Goal: Task Accomplishment & Management: Use online tool/utility

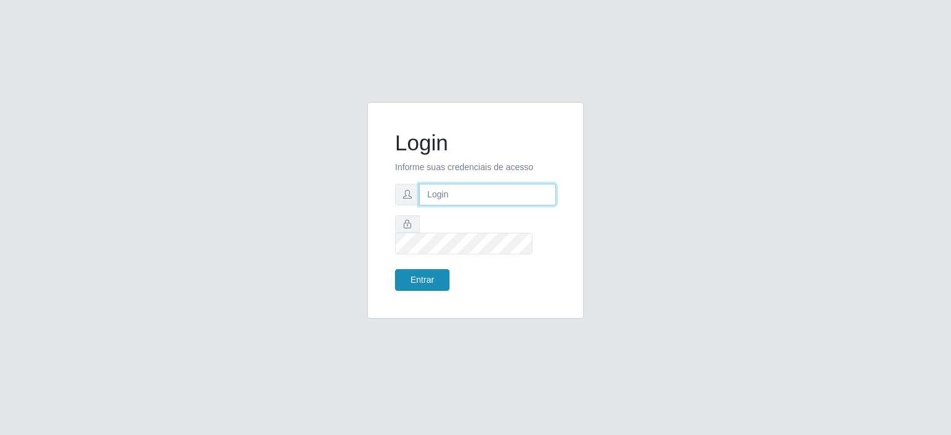
type input "[EMAIL_ADDRESS][DOMAIN_NAME]"
click at [412, 272] on button "Entrar" at bounding box center [422, 280] width 54 height 22
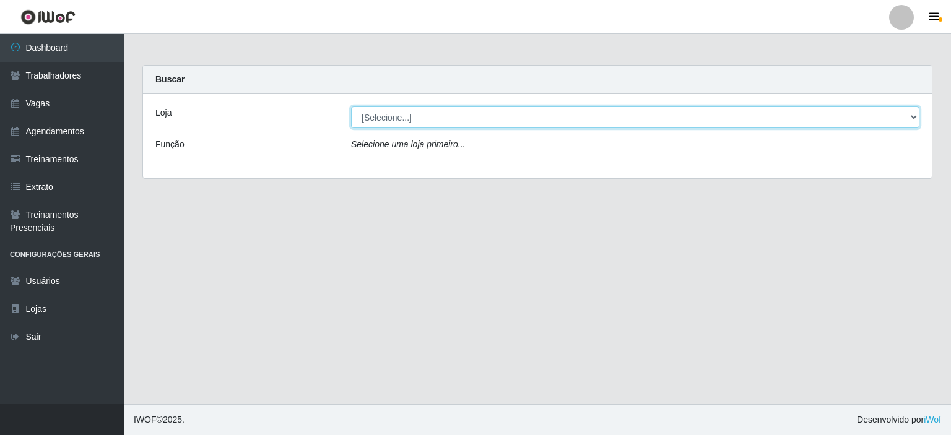
click at [400, 123] on select "[Selecione...] Preço Bom Supermercado" at bounding box center [635, 117] width 568 height 22
select select "387"
click at [351, 106] on select "[Selecione...] Preço Bom Supermercado" at bounding box center [635, 117] width 568 height 22
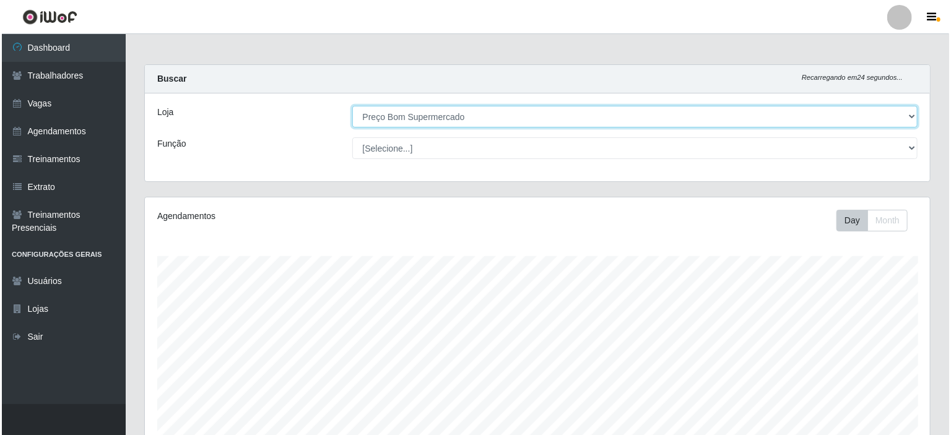
scroll to position [219, 0]
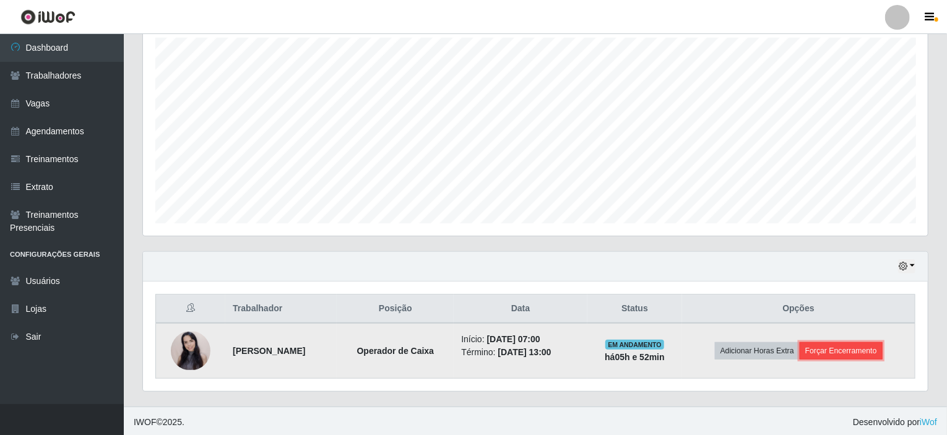
click at [841, 350] on button "Forçar Encerramento" at bounding box center [841, 350] width 83 height 17
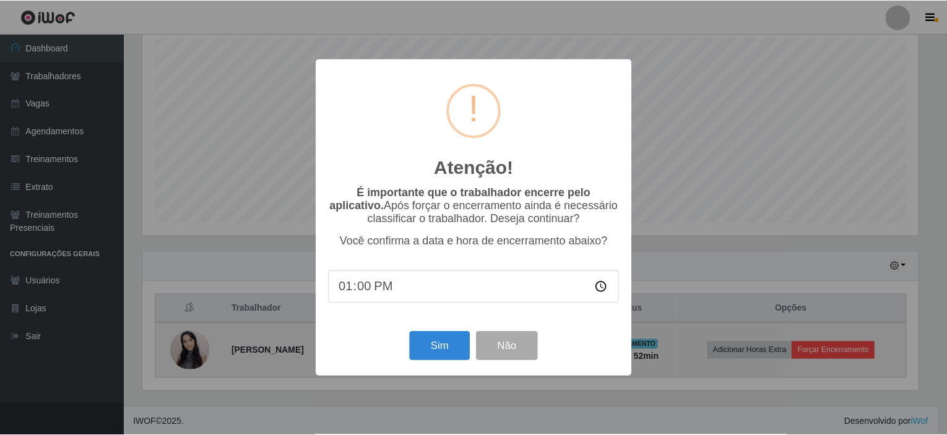
scroll to position [257, 780]
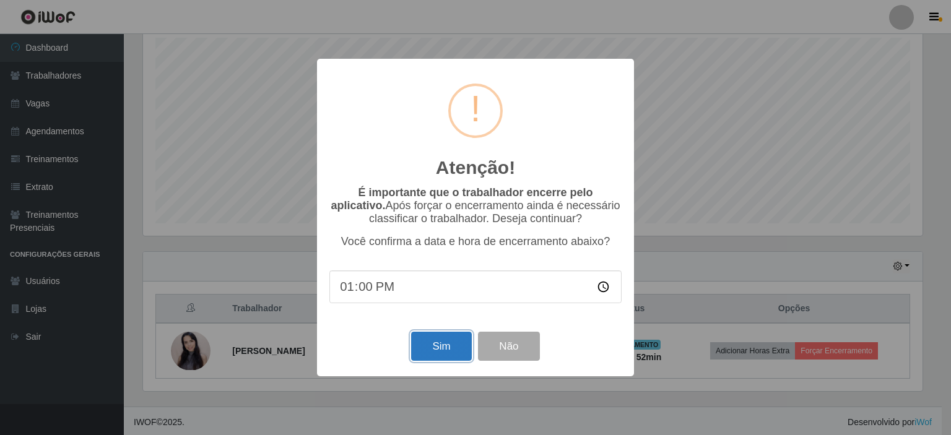
click at [436, 353] on button "Sim" at bounding box center [441, 346] width 60 height 29
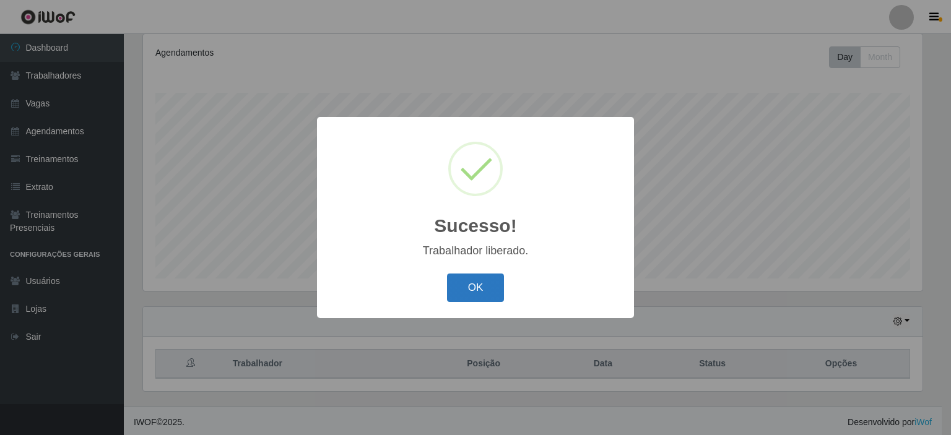
click at [475, 289] on button "OK" at bounding box center [476, 288] width 58 height 29
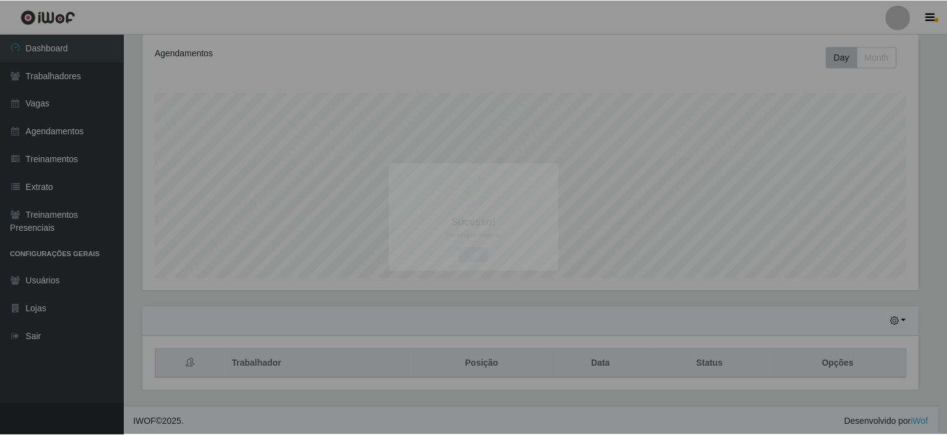
scroll to position [257, 785]
